Goal: Find specific page/section: Find specific page/section

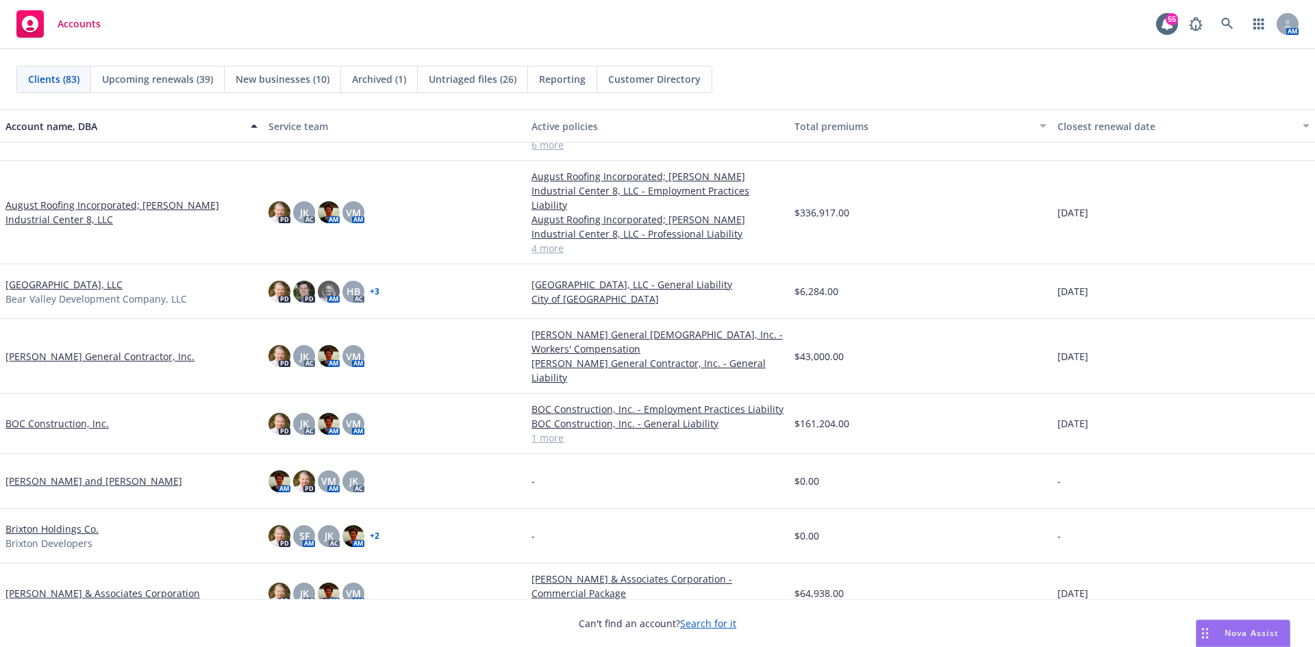
scroll to position [891, 0]
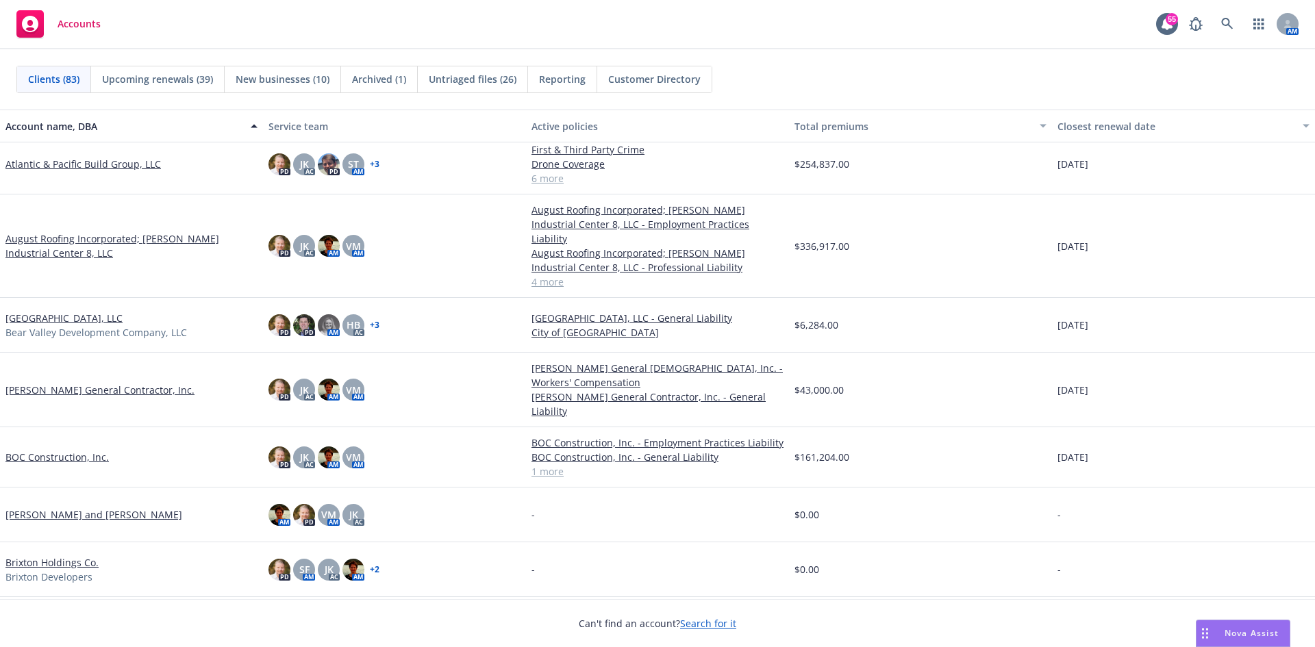
click at [77, 237] on link "August Roofing Incorporated; [PERSON_NAME] Industrial Center 8, LLC" at bounding box center [131, 246] width 252 height 29
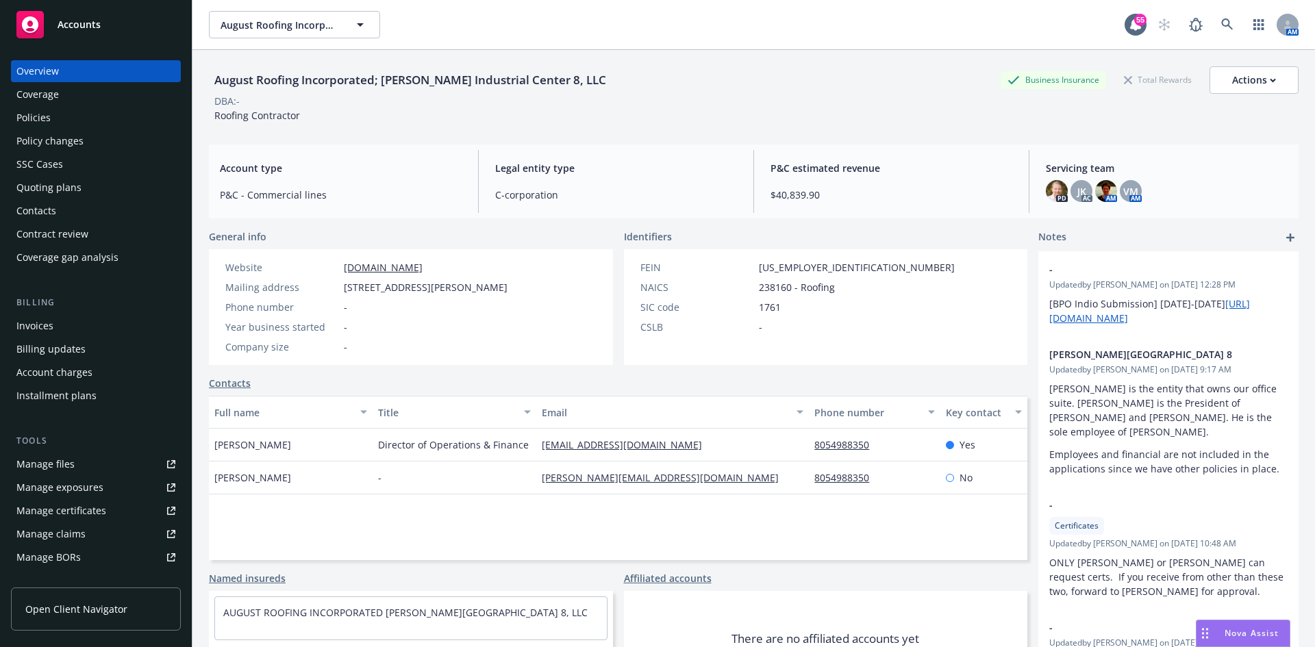
click at [46, 110] on div "Policies" at bounding box center [33, 118] width 34 height 22
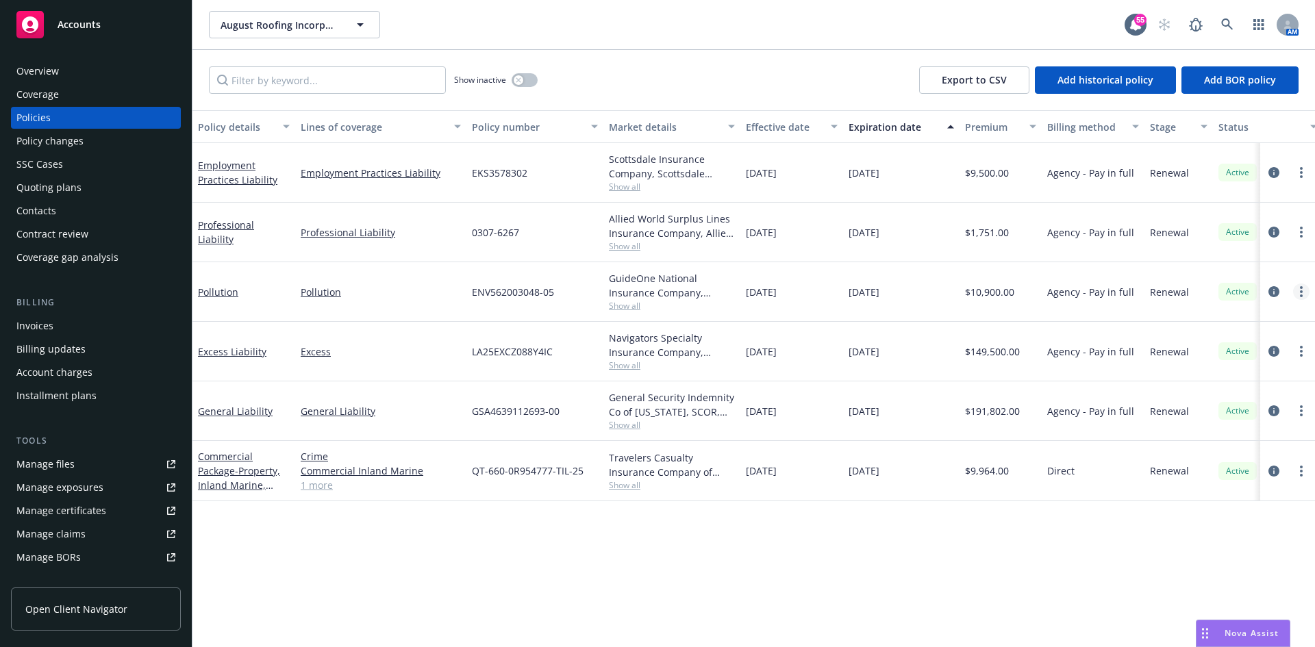
click at [1304, 295] on link "more" at bounding box center [1301, 292] width 16 height 16
click at [1198, 488] on link "Copy logging email" at bounding box center [1228, 484] width 161 height 27
